Goal: Navigation & Orientation: Find specific page/section

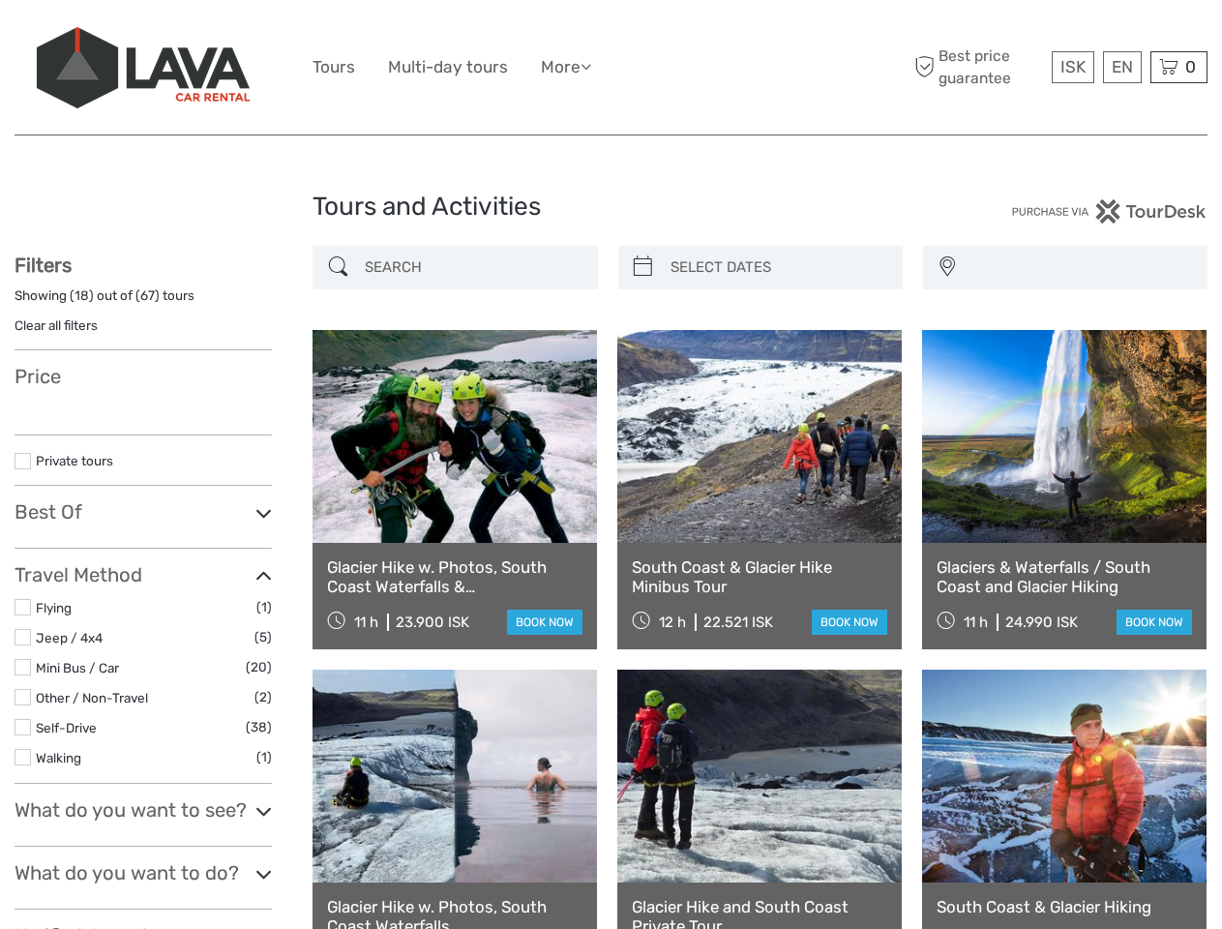
select select
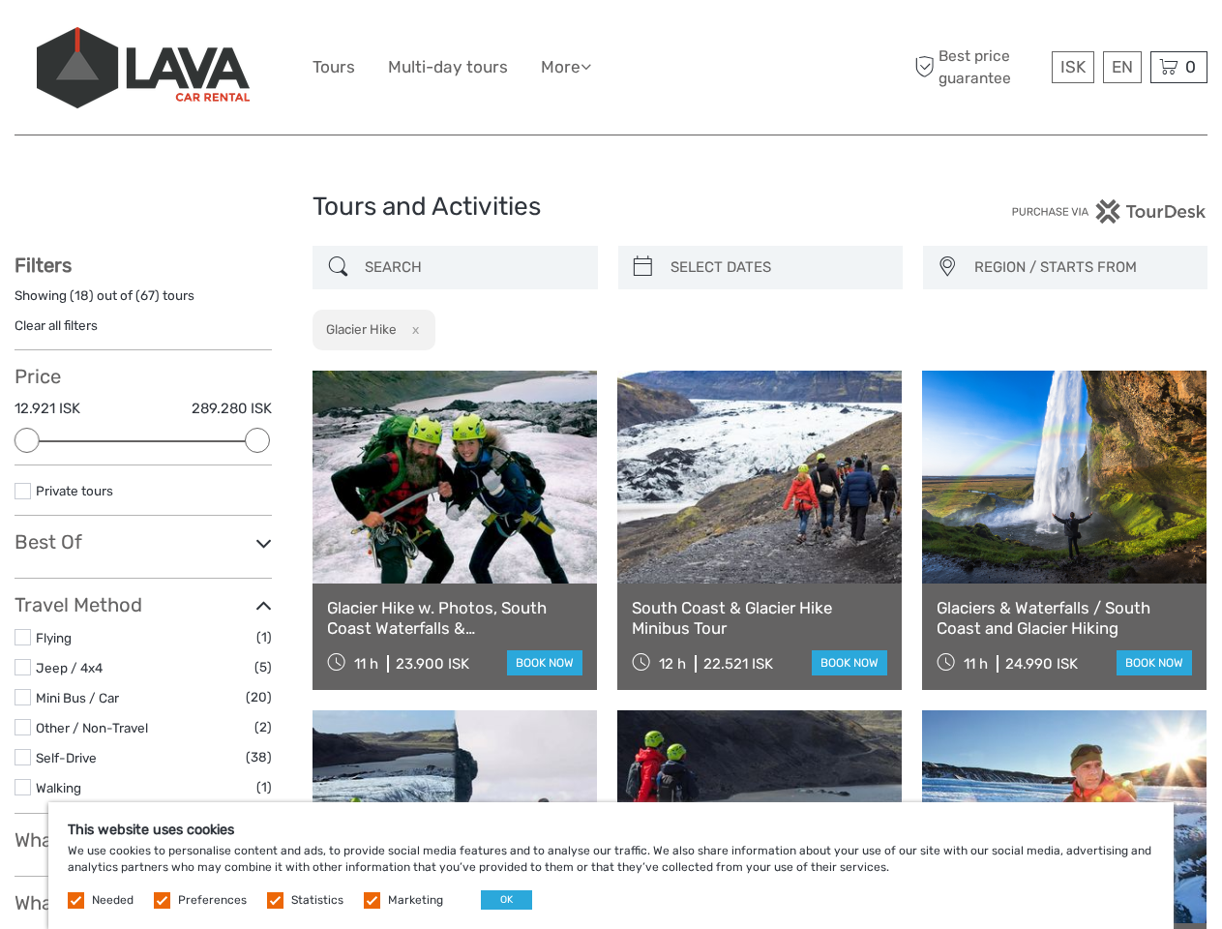
click at [611, 68] on ul "Tours Multi-day tours More Food & drink Travel Articles Back to [GEOGRAPHIC_DAT…" at bounding box center [467, 67] width 308 height 28
click at [568, 67] on link "More" at bounding box center [566, 67] width 50 height 28
click at [591, 66] on icon at bounding box center [586, 66] width 11 height 16
click at [1072, 67] on span "ISK" at bounding box center [1073, 66] width 25 height 19
click at [1122, 67] on div "EN English Español Deutsch" at bounding box center [1122, 67] width 39 height 32
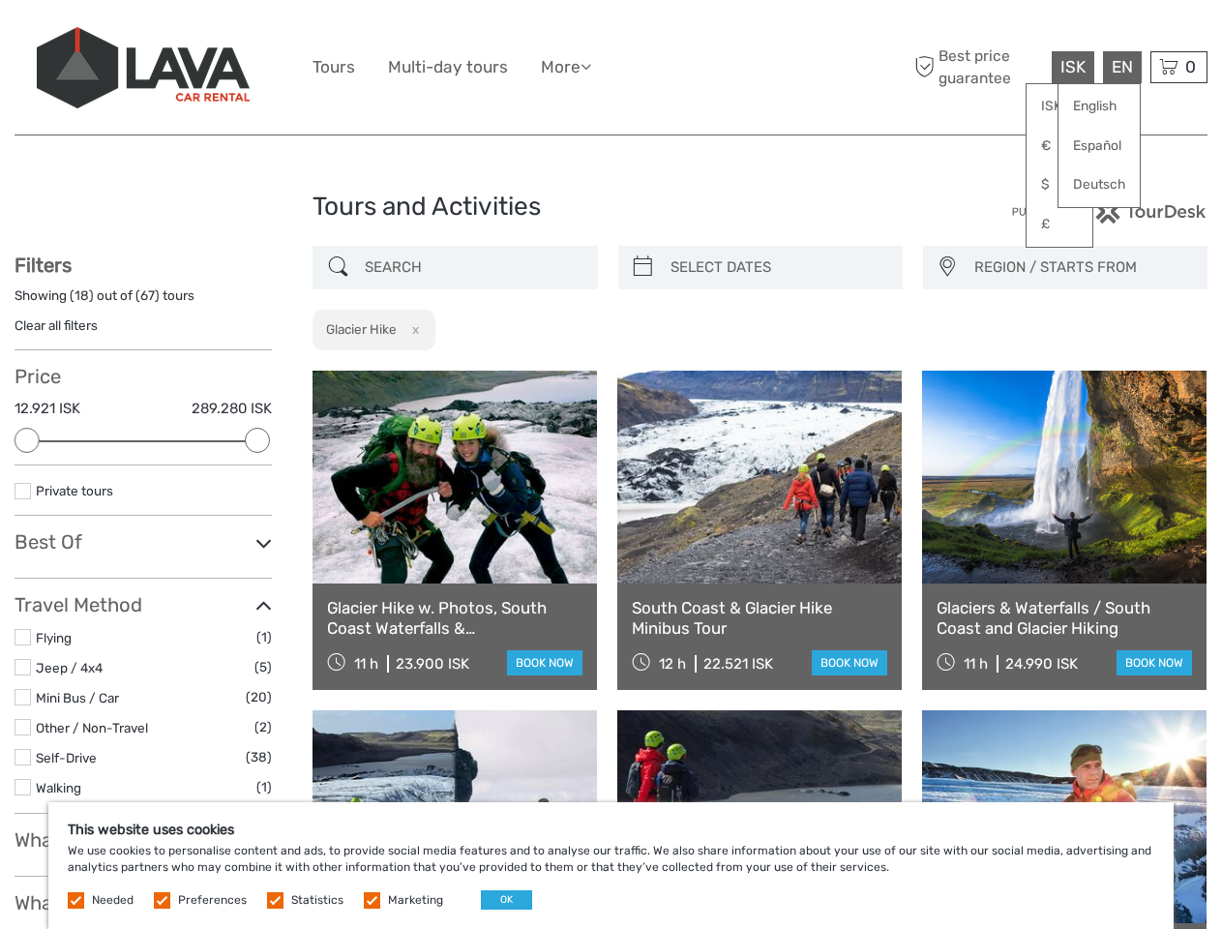
click at [1179, 67] on div "0 Items Total 0 ISK Checkout The shopping cart is empty." at bounding box center [1179, 67] width 57 height 32
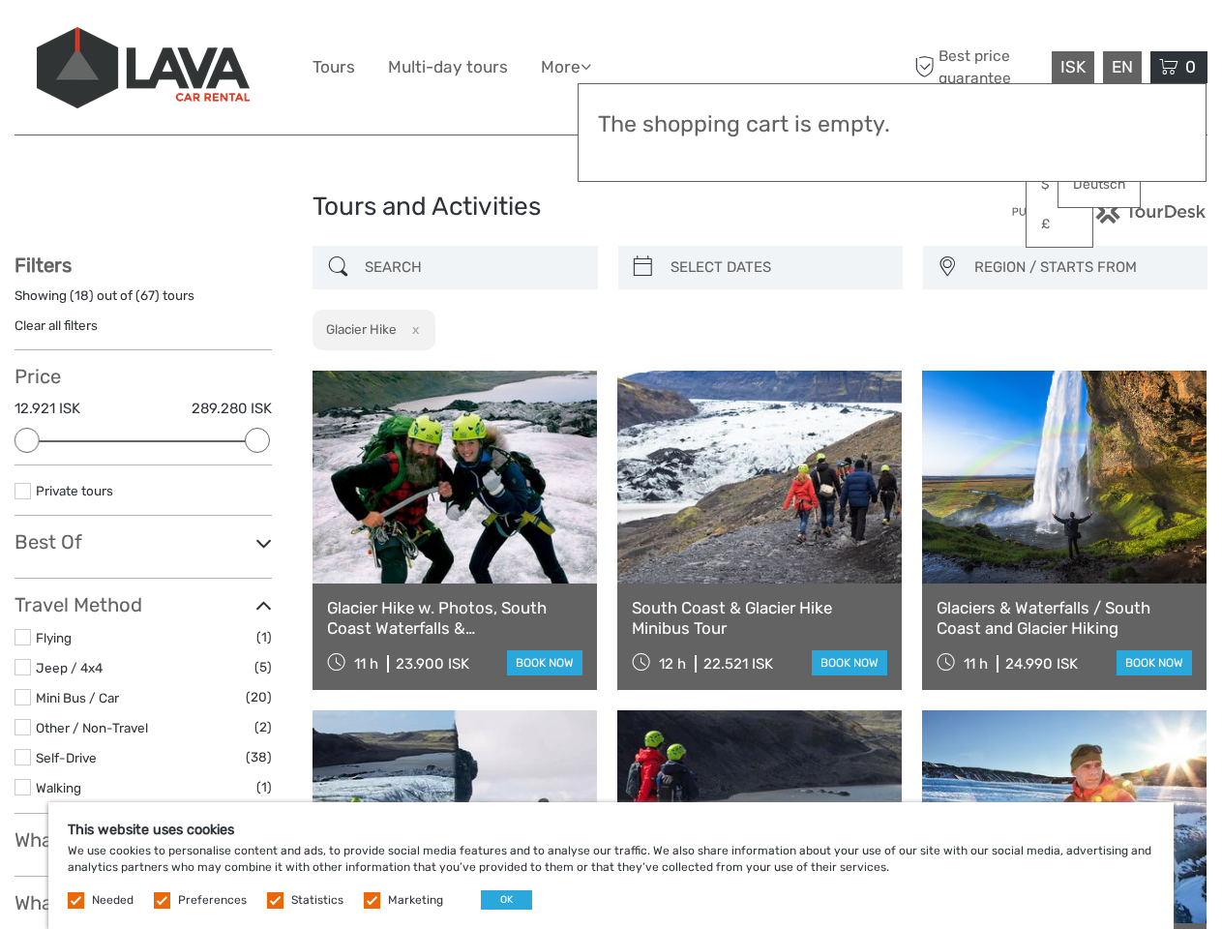
click at [27, 440] on div at bounding box center [27, 440] width 25 height 25
